Goal: Obtain resource: Obtain resource

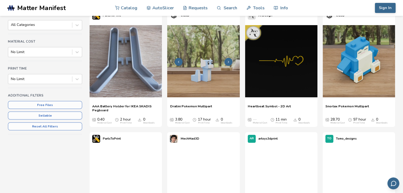
scroll to position [79, 0]
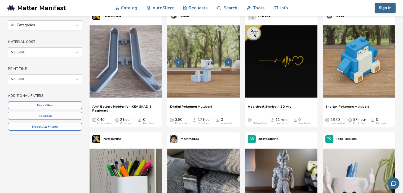
click at [202, 62] on img at bounding box center [203, 61] width 72 height 72
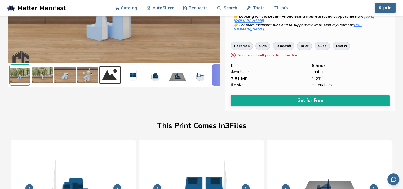
scroll to position [92, 2]
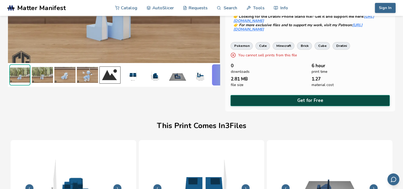
click at [271, 95] on button "Get for Free" at bounding box center [309, 100] width 159 height 11
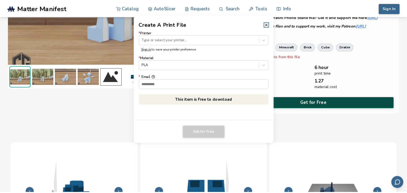
scroll to position [92, 0]
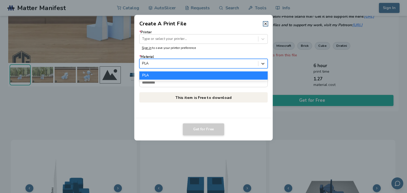
click at [263, 64] on icon at bounding box center [262, 64] width 3 height 2
click at [168, 75] on div "PLA" at bounding box center [203, 75] width 128 height 8
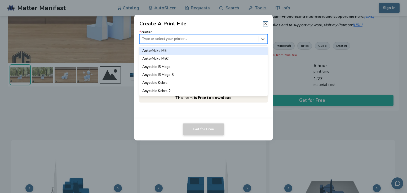
click at [213, 41] on div at bounding box center [198, 39] width 113 height 5
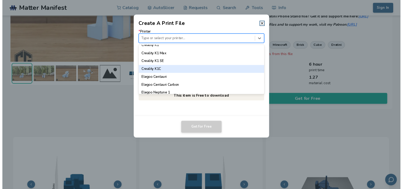
scroll to position [149, 0]
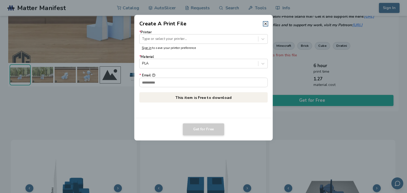
click at [373, 30] on dialog "Create A Print File * Printer Type or select your printer... Sign in to save yo…" at bounding box center [203, 97] width 386 height 184
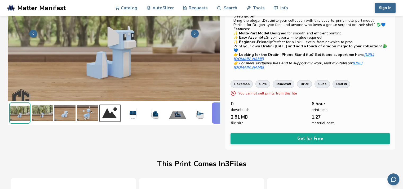
scroll to position [84, 0]
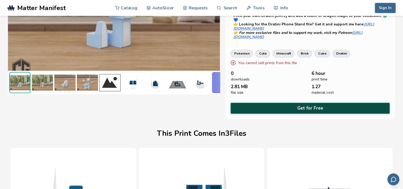
click at [310, 103] on button "Get for Free" at bounding box center [309, 108] width 159 height 11
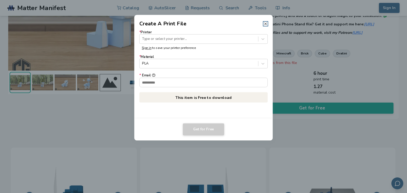
click at [264, 23] on icon at bounding box center [265, 24] width 4 height 4
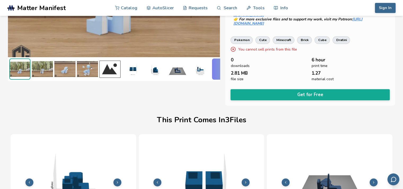
scroll to position [77, 0]
